Goal: Task Accomplishment & Management: Manage account settings

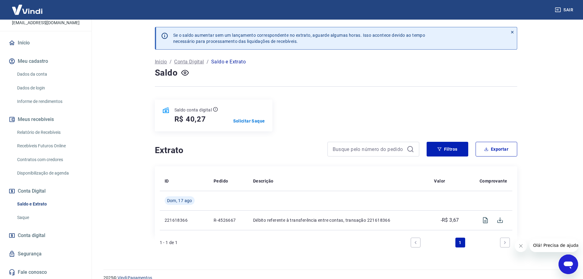
click at [40, 61] on button "Meu cadastro" at bounding box center [45, 60] width 77 height 13
click at [36, 46] on link "Início" at bounding box center [45, 42] width 77 height 13
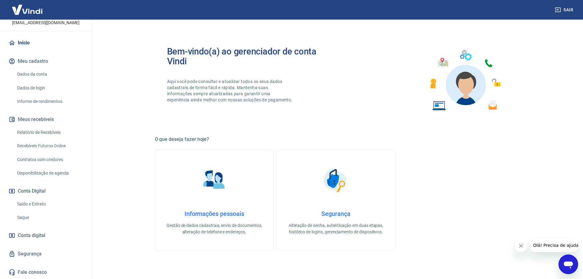
click at [36, 77] on link "Dados da conta" at bounding box center [49, 74] width 69 height 13
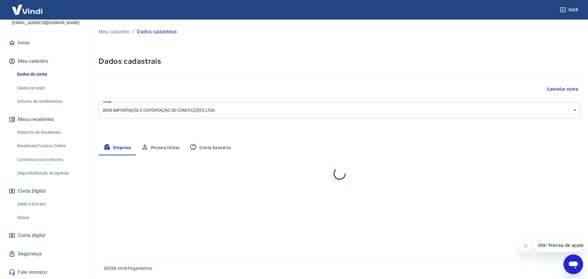
select select "SP"
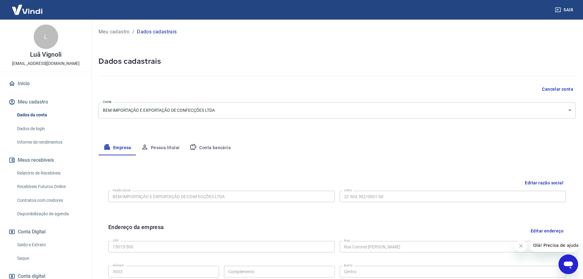
scroll to position [31, 0]
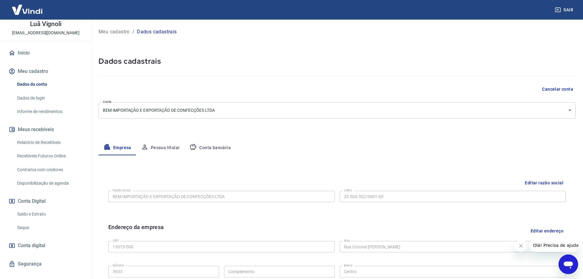
click at [24, 54] on link "Início" at bounding box center [45, 52] width 77 height 13
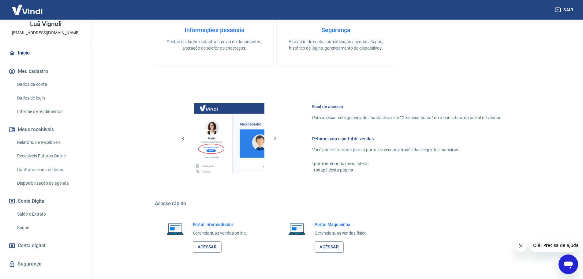
scroll to position [198, 0]
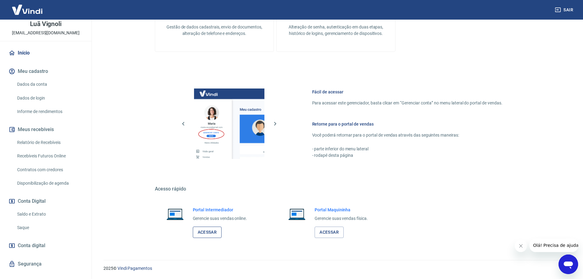
click at [208, 237] on link "Acessar" at bounding box center [207, 232] width 29 height 11
